Goal: Information Seeking & Learning: Learn about a topic

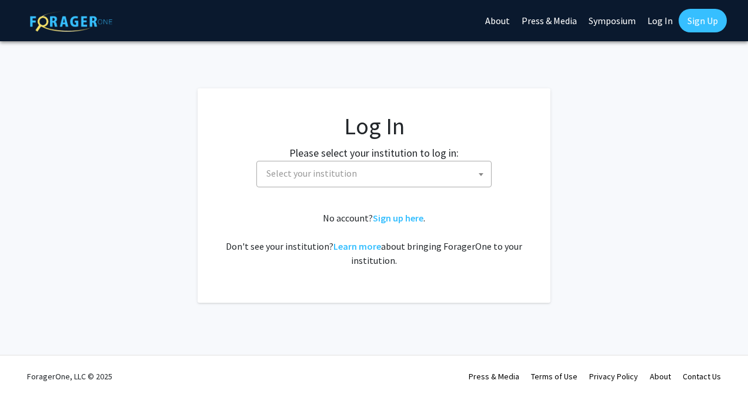
select select
click at [355, 176] on span "Select your institution" at bounding box center [376, 173] width 229 height 24
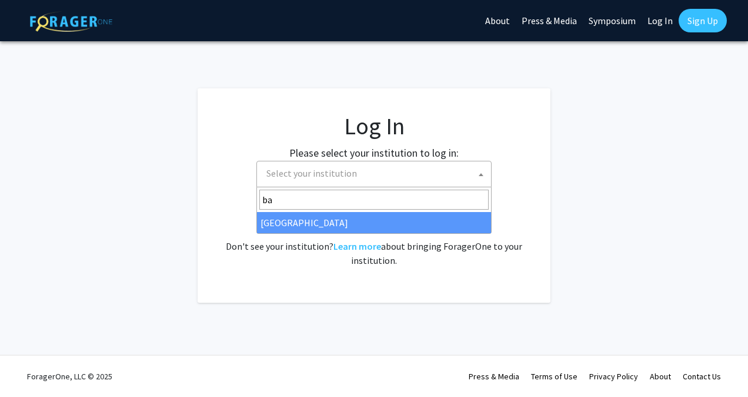
type input "ba"
select select "34"
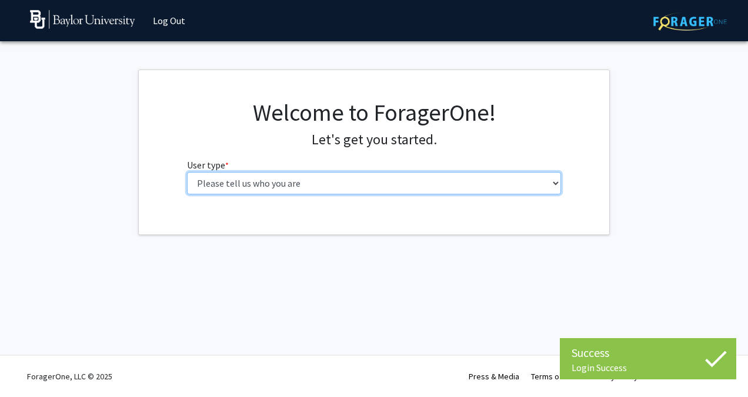
click at [510, 181] on select "Please tell us who you are Undergraduate Student Master's Student Doctoral Cand…" at bounding box center [374, 183] width 375 height 22
select select "1: undergrad"
click at [187, 172] on select "Please tell us who you are Undergraduate Student Master's Student Doctoral Cand…" at bounding box center [374, 183] width 375 height 22
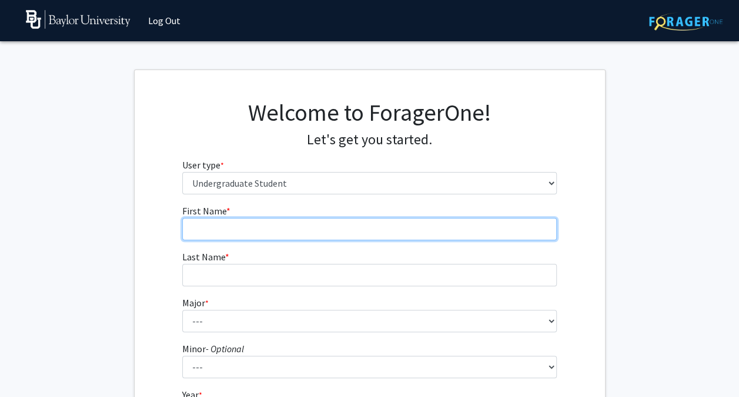
click at [478, 238] on input "First Name * required" at bounding box center [369, 229] width 375 height 22
type input "[PERSON_NAME]"
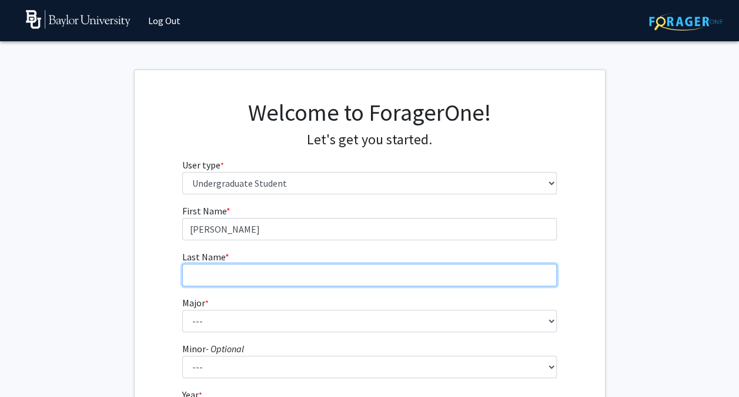
click at [462, 271] on input "Last Name * required" at bounding box center [369, 275] width 375 height 22
type input "Joshi"
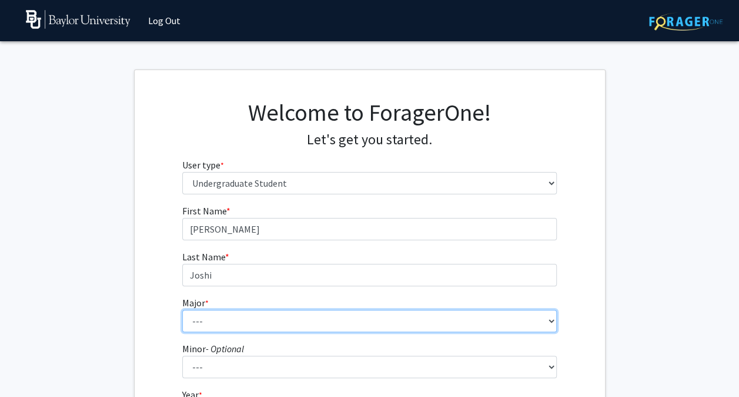
click at [445, 322] on select "--- Accounting American Studies Anthropology Apparel Design & Product Developme…" at bounding box center [369, 320] width 375 height 22
select select "97: 2762"
click at [182, 309] on select "--- Accounting American Studies Anthropology Apparel Design & Product Developme…" at bounding box center [369, 320] width 375 height 22
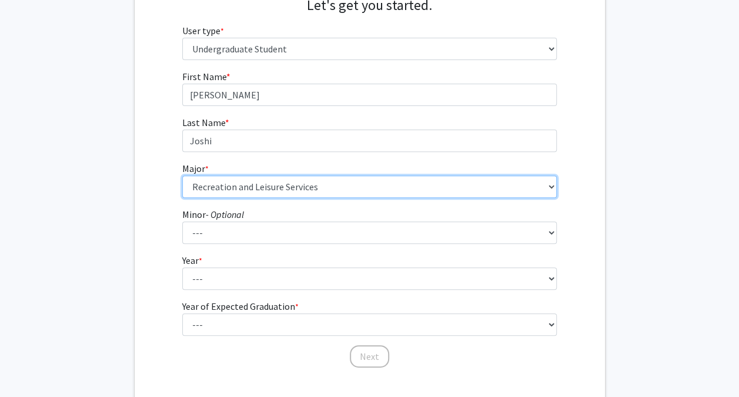
scroll to position [135, 0]
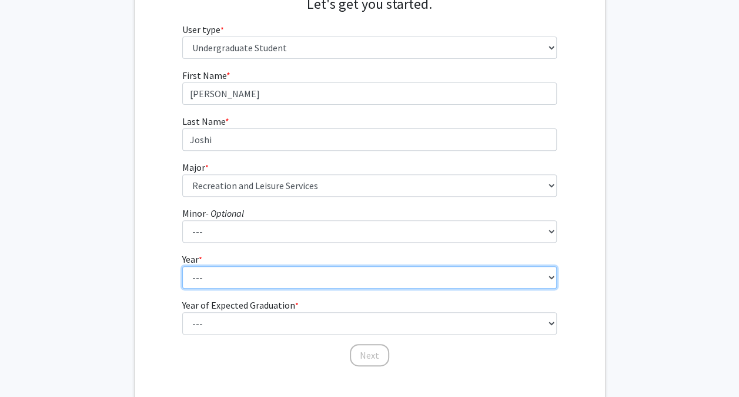
click at [510, 287] on select "--- First-year Sophomore Junior Senior Postbaccalaureate Certificate" at bounding box center [369, 277] width 375 height 22
select select "1: first-year"
click at [182, 266] on select "--- First-year Sophomore Junior Senior Postbaccalaureate Certificate" at bounding box center [369, 277] width 375 height 22
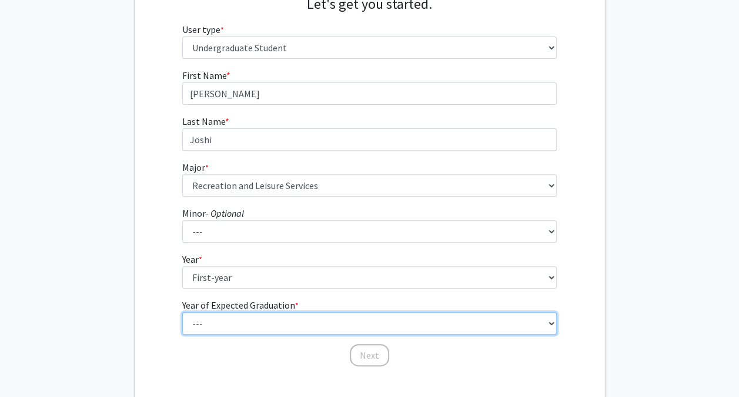
click at [501, 325] on select "--- 2025 2026 2027 2028 2029 2030 2031 2032 2033 2034" at bounding box center [369, 323] width 375 height 22
select select "5: 2029"
click at [182, 312] on select "--- 2025 2026 2027 2028 2029 2030 2031 2032 2033 2034" at bounding box center [369, 323] width 375 height 22
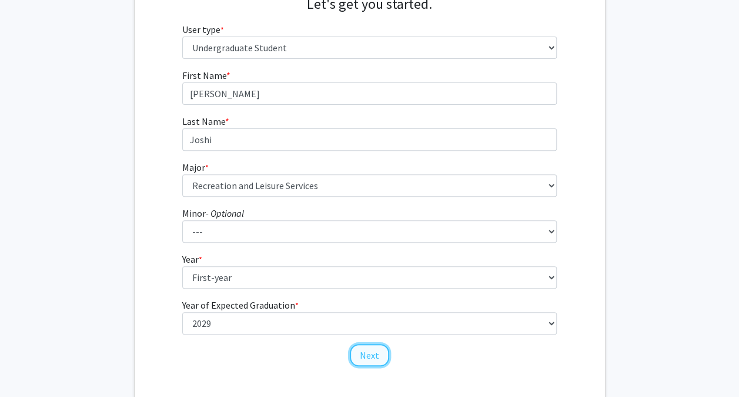
click at [376, 358] on button "Next" at bounding box center [369, 355] width 39 height 22
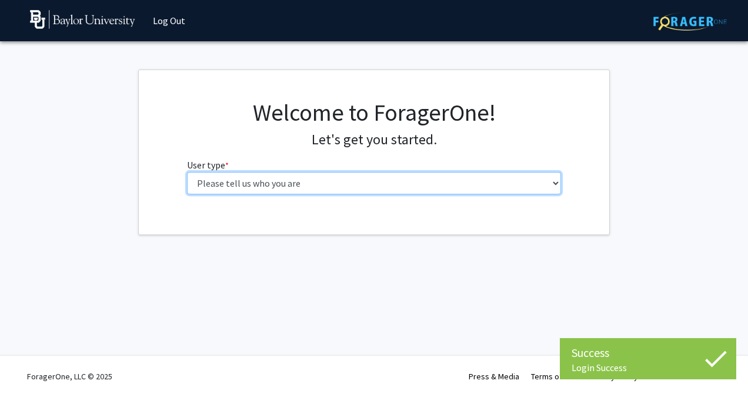
click at [417, 185] on select "Please tell us who you are Undergraduate Student Master's Student Doctoral Cand…" at bounding box center [374, 183] width 375 height 22
select select "1: undergrad"
click at [187, 172] on select "Please tell us who you are Undergraduate Student Master's Student Doctoral Cand…" at bounding box center [374, 183] width 375 height 22
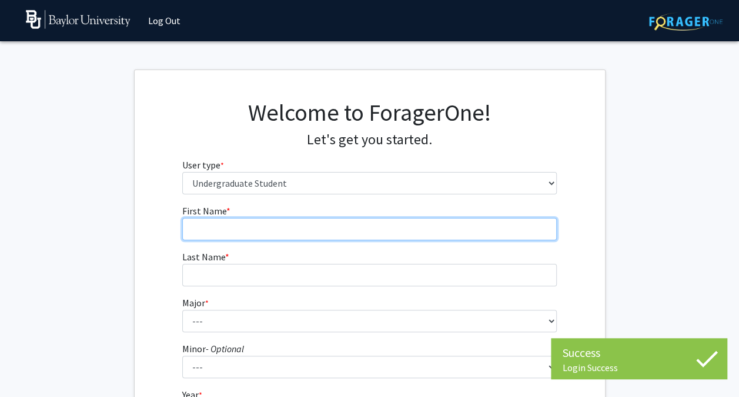
click at [422, 218] on input "First Name * required" at bounding box center [369, 229] width 375 height 22
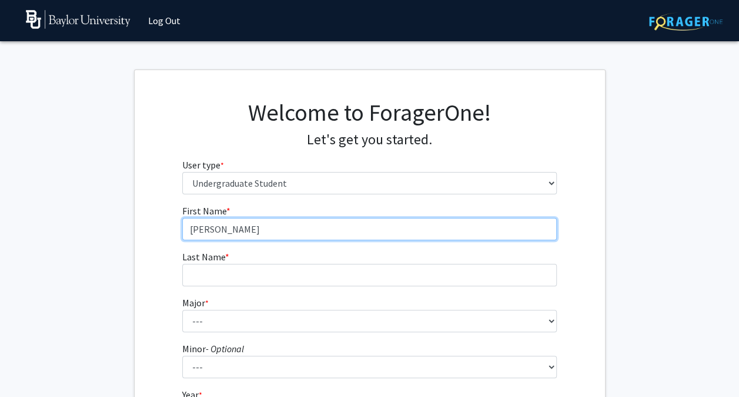
type input "[PERSON_NAME]"
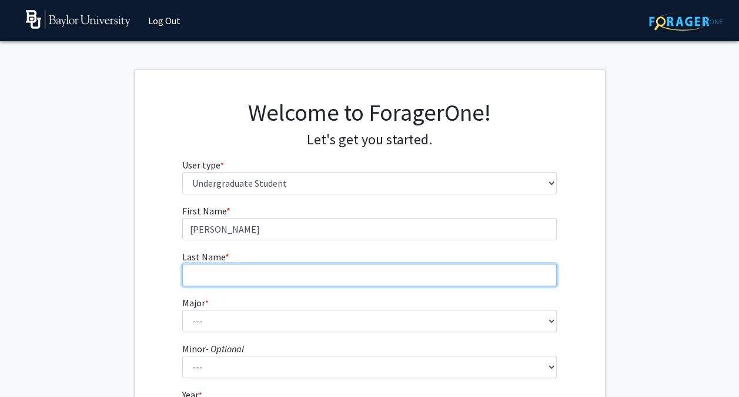
type input "Joshi"
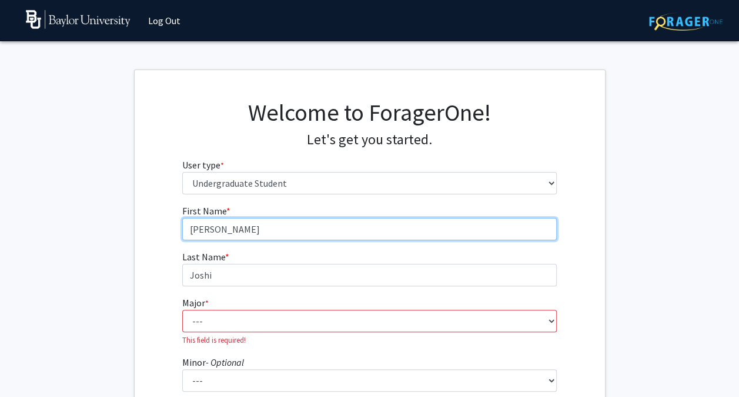
type input "[PERSON_NAME]"
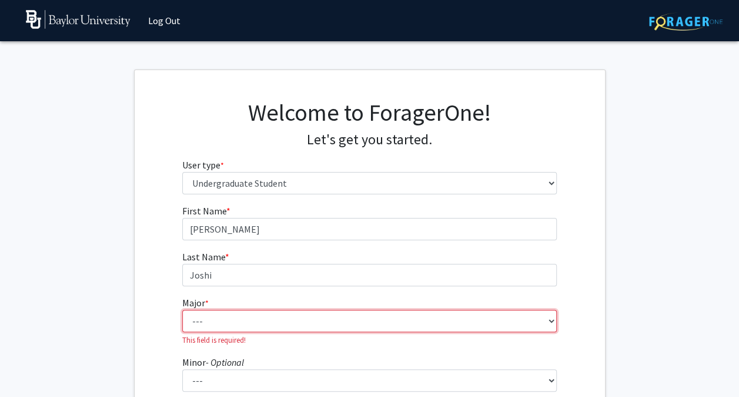
click at [329, 319] on select "--- Accounting American Studies Anthropology Apparel Design & Product Developme…" at bounding box center [369, 320] width 375 height 22
select select "95: 2760"
click at [182, 309] on select "--- Accounting American Studies Anthropology Apparel Design & Product Developme…" at bounding box center [369, 320] width 375 height 22
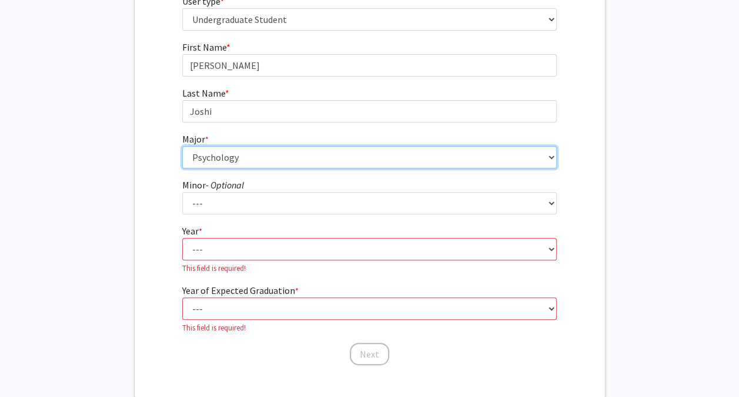
scroll to position [176, 0]
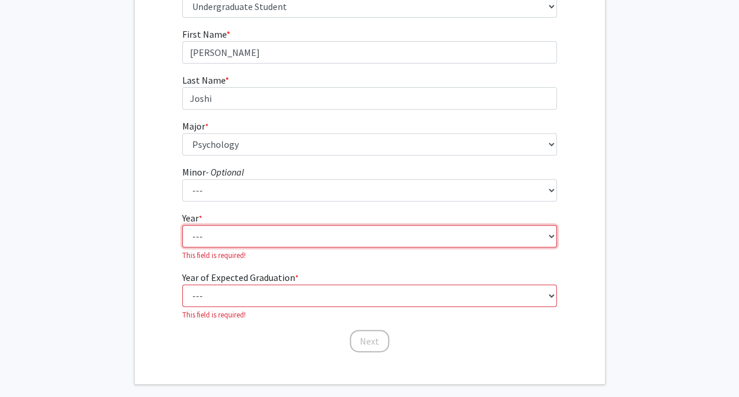
click at [505, 236] on select "--- First-year Sophomore Junior Senior Postbaccalaureate Certificate" at bounding box center [369, 236] width 375 height 22
select select "1: first-year"
click at [182, 225] on select "--- First-year Sophomore Junior Senior Postbaccalaureate Certificate" at bounding box center [369, 236] width 375 height 22
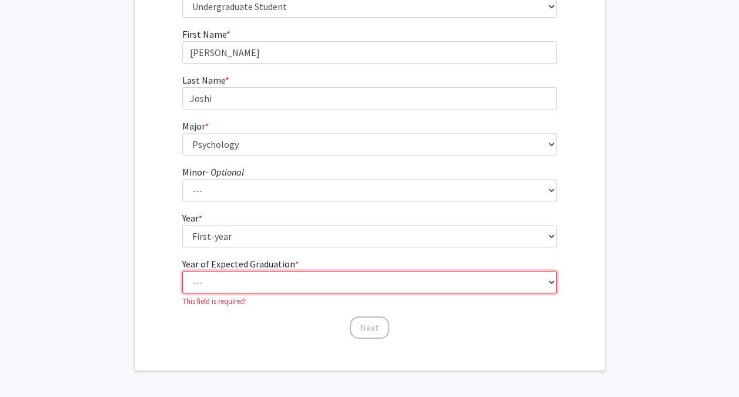
click at [455, 289] on select "--- 2025 2026 2027 2028 2029 2030 2031 2032 2033 2034" at bounding box center [369, 282] width 375 height 22
select select "5: 2029"
click at [182, 271] on select "--- 2025 2026 2027 2028 2029 2030 2031 2032 2033 2034" at bounding box center [369, 282] width 375 height 22
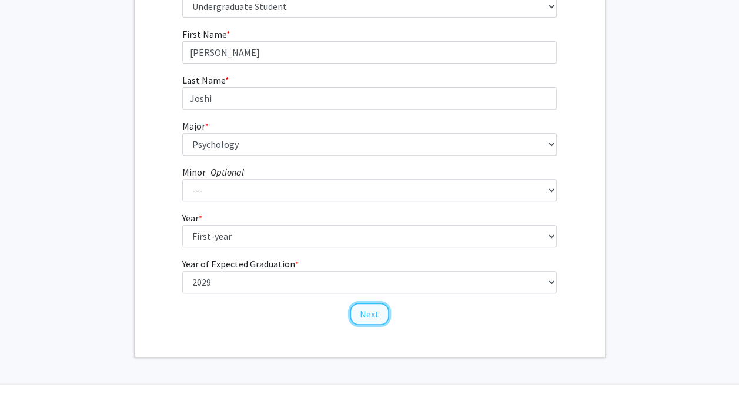
click at [368, 323] on button "Next" at bounding box center [369, 313] width 39 height 22
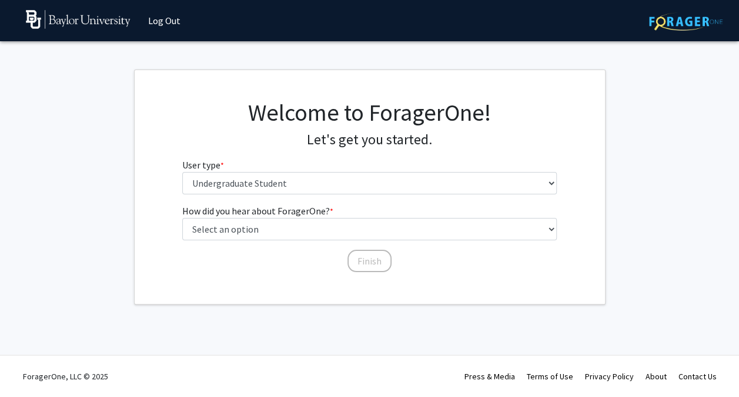
scroll to position [0, 0]
drag, startPoint x: 398, startPoint y: 185, endPoint x: 366, endPoint y: 208, distance: 38.8
click at [366, 208] on fg-select "How did you hear about ForagerOne? * required Select an option Peer/student rec…" at bounding box center [374, 222] width 375 height 36
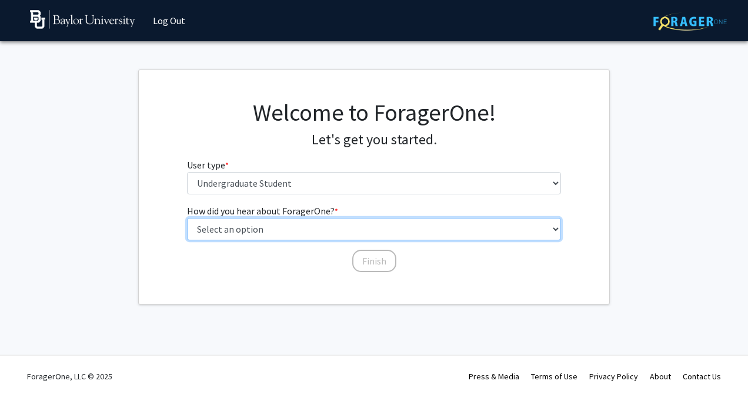
click at [364, 226] on select "Select an option Peer/student recommendation Faculty/staff recommendation Unive…" at bounding box center [374, 229] width 375 height 22
select select "3: university_website"
click at [187, 218] on select "Select an option Peer/student recommendation Faculty/staff recommendation Unive…" at bounding box center [374, 229] width 375 height 22
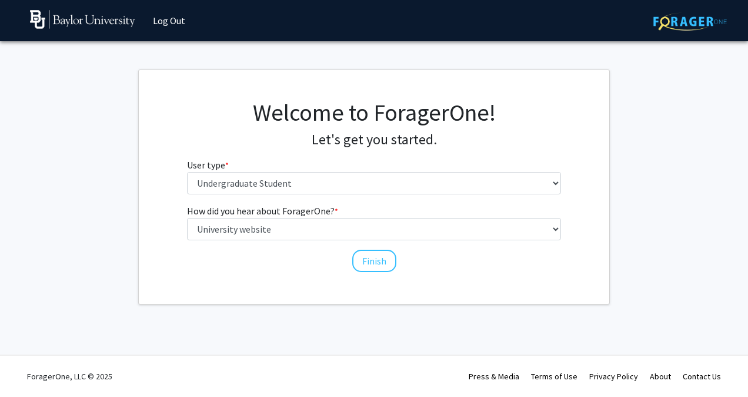
drag, startPoint x: 362, startPoint y: 254, endPoint x: 404, endPoint y: 272, distance: 44.8
click at [404, 272] on div "How did you hear about ForagerOne? * required Select an option Peer/student rec…" at bounding box center [374, 238] width 392 height 69
click at [373, 263] on button "Finish" at bounding box center [374, 260] width 44 height 22
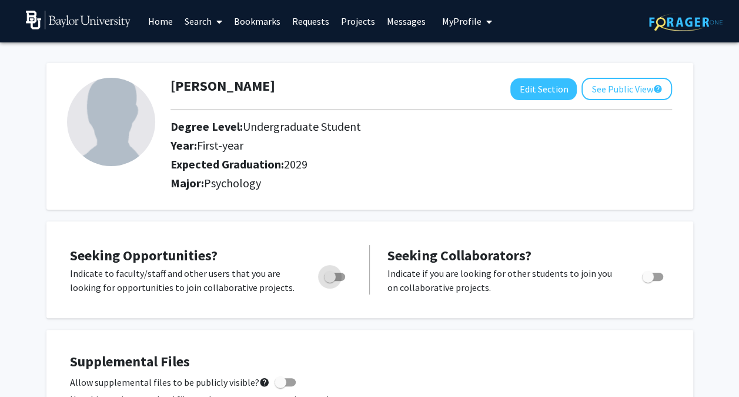
click at [338, 278] on span "Toggle" at bounding box center [334, 276] width 21 height 8
click at [330, 281] on input "Are you actively seeking opportunities?" at bounding box center [329, 281] width 1 height 1
checkbox input "true"
click at [222, 25] on icon at bounding box center [219, 21] width 6 height 9
click at [224, 52] on span "Faculty/Staff" at bounding box center [222, 54] width 86 height 24
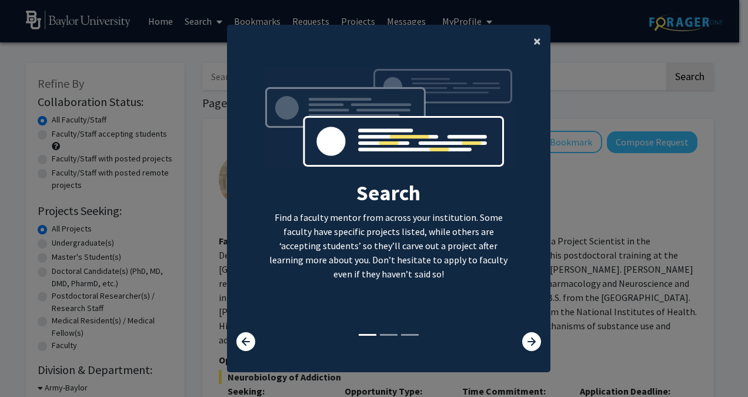
click at [534, 39] on span "×" at bounding box center [538, 41] width 8 height 18
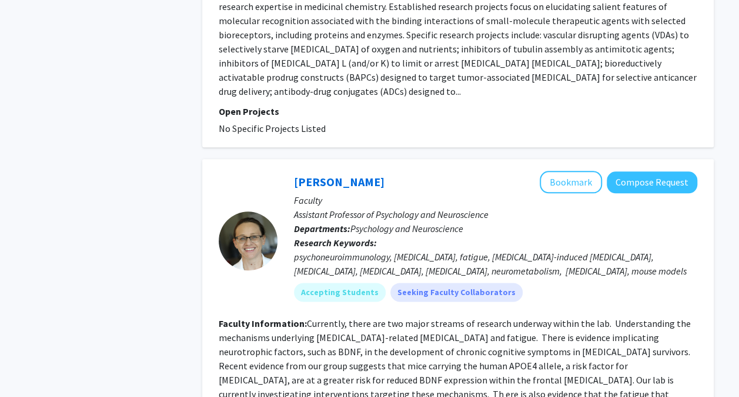
scroll to position [2783, 0]
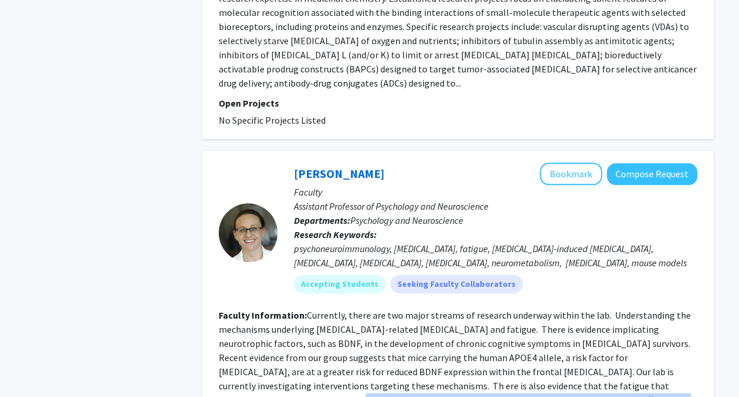
drag, startPoint x: 605, startPoint y: 317, endPoint x: 632, endPoint y: 303, distance: 30.3
click at [632, 309] on fg-read-more "Currently, there are two major streams of research underway within the lab. Und…" at bounding box center [455, 364] width 472 height 111
drag, startPoint x: 632, startPoint y: 303, endPoint x: 582, endPoint y: 288, distance: 51.6
click at [582, 309] on fg-read-more "Currently, there are two major streams of research underway within the lab. Und…" at bounding box center [455, 364] width 472 height 111
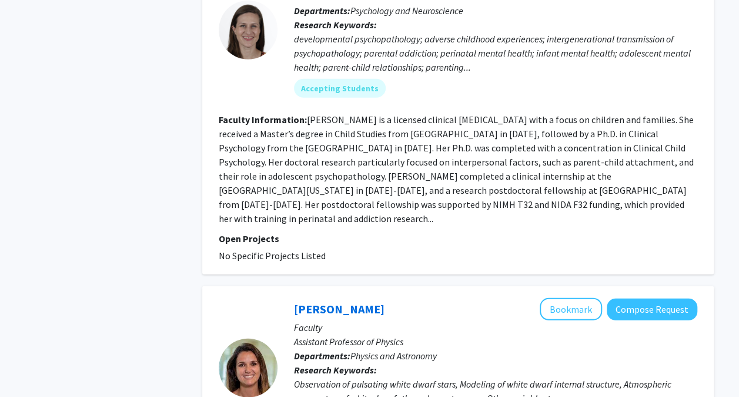
scroll to position [0, 0]
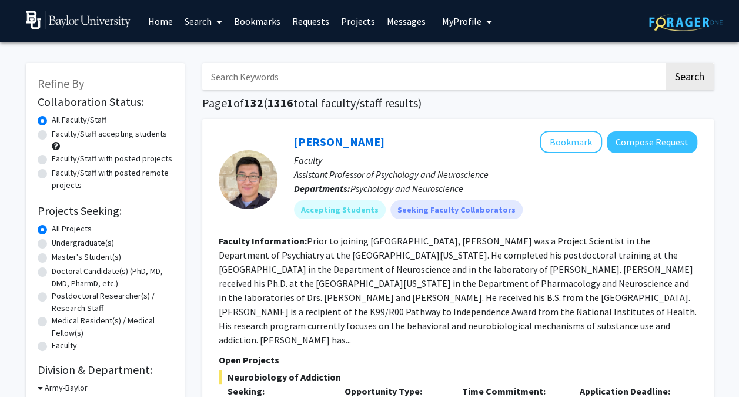
click at [52, 243] on label "Undergraduate(s)" at bounding box center [83, 242] width 62 height 12
click at [52, 243] on input "Undergraduate(s)" at bounding box center [56, 240] width 8 height 8
radio input "true"
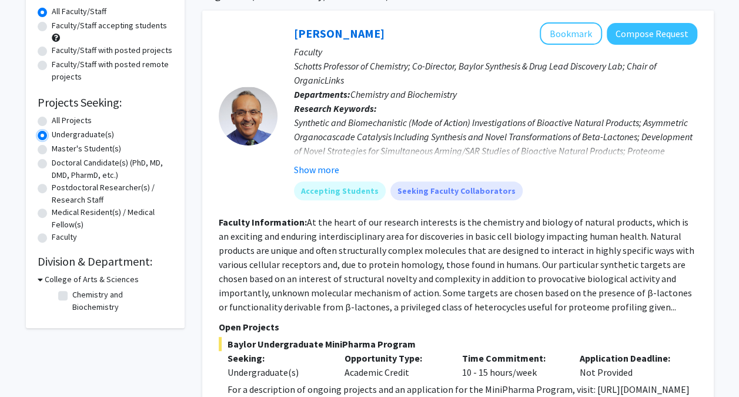
scroll to position [75, 0]
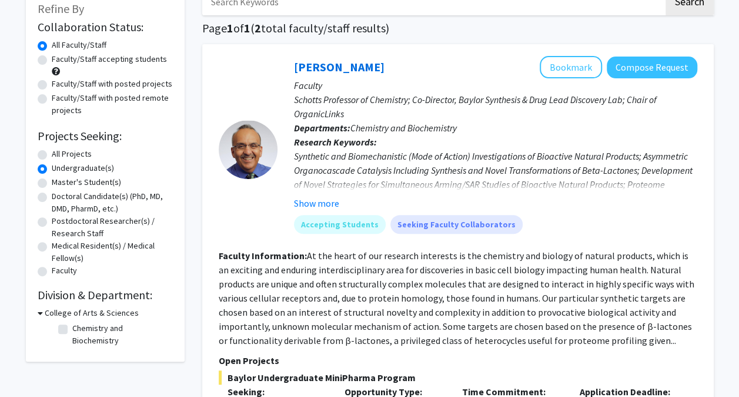
click at [41, 313] on icon at bounding box center [40, 313] width 5 height 12
click at [38, 312] on icon at bounding box center [39, 313] width 3 height 12
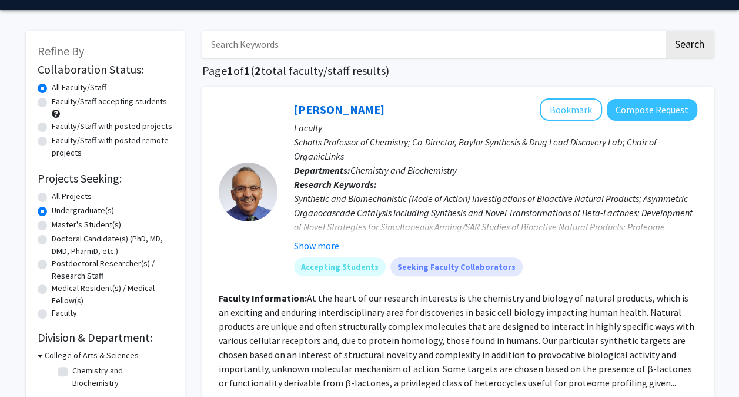
scroll to position [30, 0]
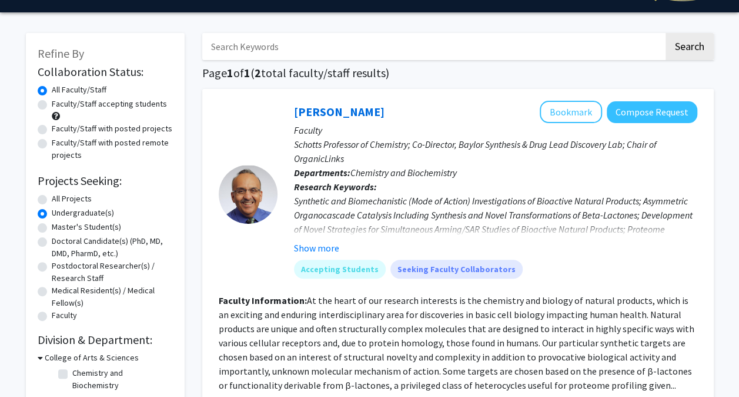
click at [503, 44] on input "Search Keywords" at bounding box center [433, 46] width 462 height 27
type input "psychology"
click at [666, 33] on button "Search" at bounding box center [690, 46] width 48 height 27
radio input "true"
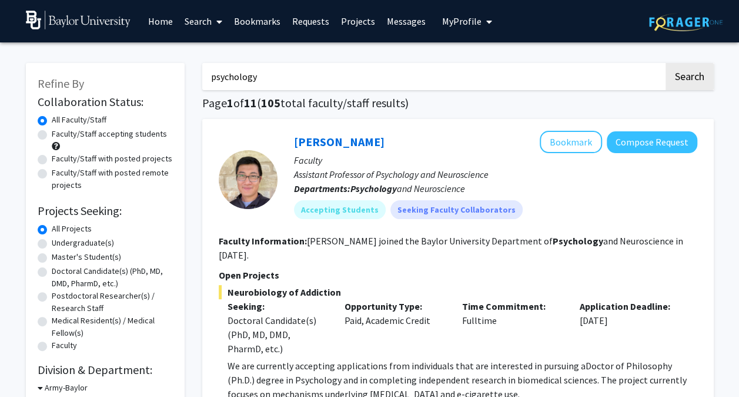
click at [96, 243] on label "Undergraduate(s)" at bounding box center [83, 242] width 62 height 12
click at [59, 243] on input "Undergraduate(s)" at bounding box center [56, 240] width 8 height 8
radio input "true"
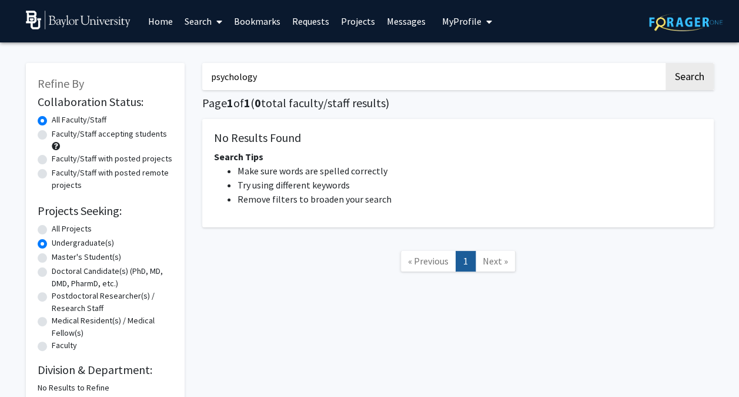
click at [377, 78] on input "psychology" at bounding box center [433, 76] width 462 height 27
